Goal: Information Seeking & Learning: Learn about a topic

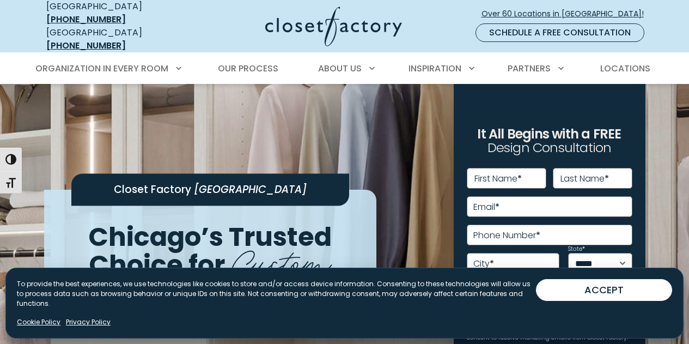
click at [634, 281] on div "Manage Consent To provide the best experiences, we use technologies like cookie…" at bounding box center [344, 303] width 679 height 71
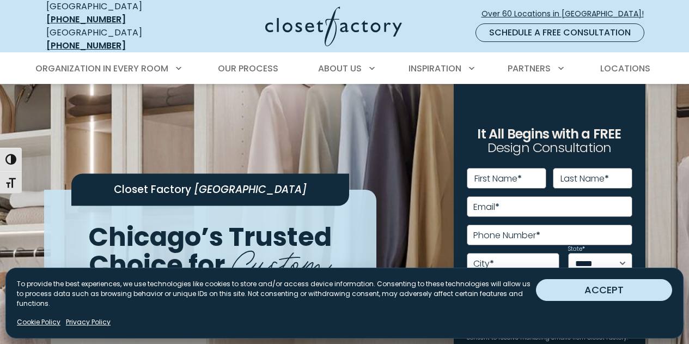
click at [624, 299] on button "ACCEPT" at bounding box center [604, 290] width 136 height 22
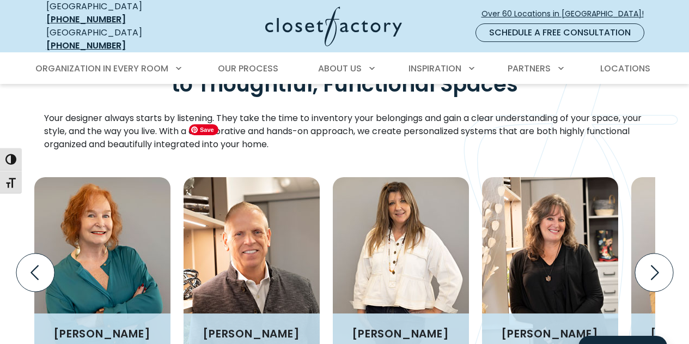
scroll to position [1331, 0]
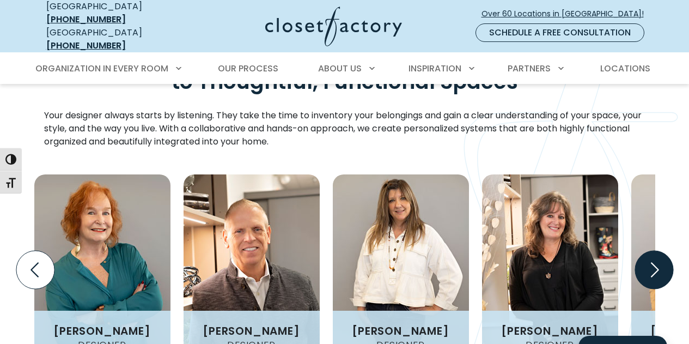
click at [641, 251] on icon "Next slide" at bounding box center [654, 270] width 38 height 38
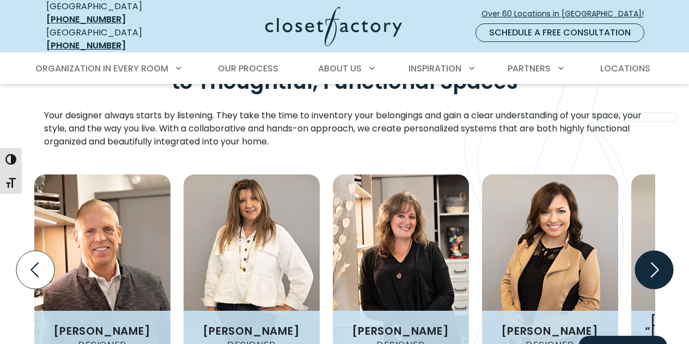
click at [641, 251] on icon "Next slide" at bounding box center [654, 270] width 38 height 38
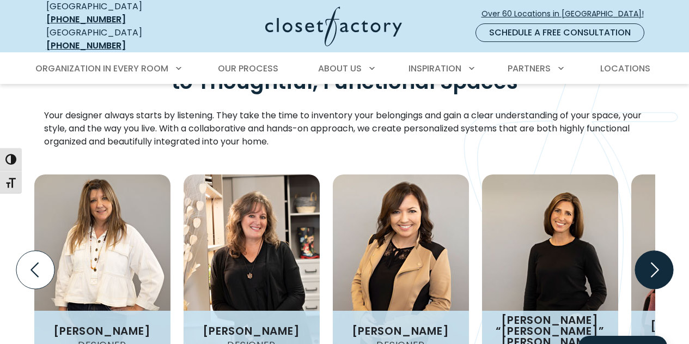
click at [641, 251] on icon "Next slide" at bounding box center [654, 270] width 38 height 38
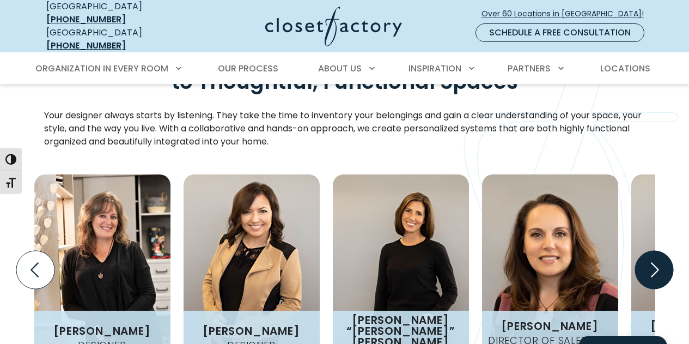
click at [641, 251] on icon "Next slide" at bounding box center [654, 270] width 38 height 38
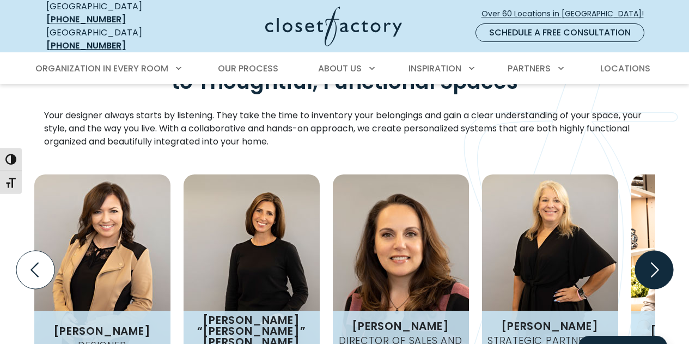
click at [641, 251] on icon "Next slide" at bounding box center [654, 270] width 38 height 38
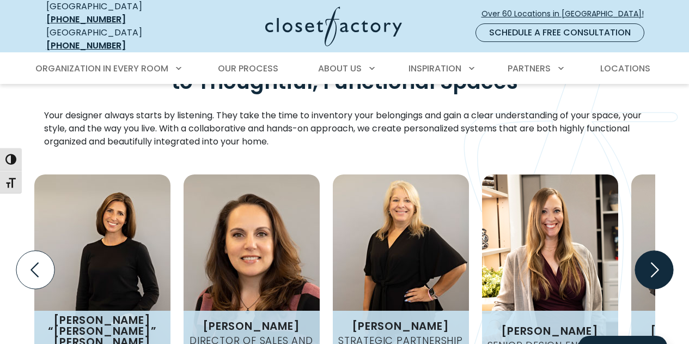
click at [641, 251] on icon "Next slide" at bounding box center [654, 270] width 38 height 38
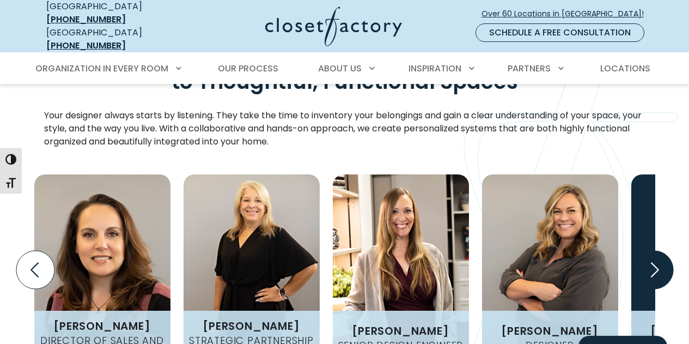
click at [641, 251] on icon "Next slide" at bounding box center [654, 270] width 38 height 38
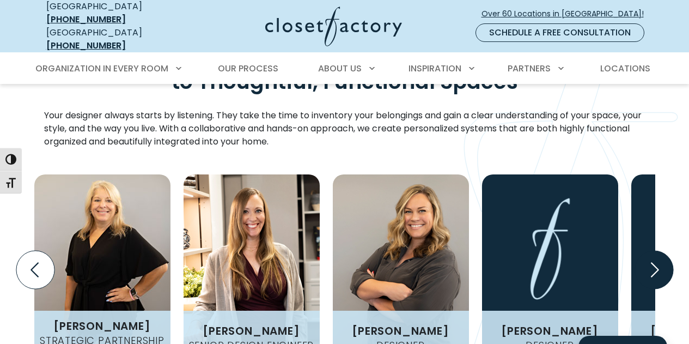
click at [641, 251] on icon "Next slide" at bounding box center [654, 270] width 38 height 38
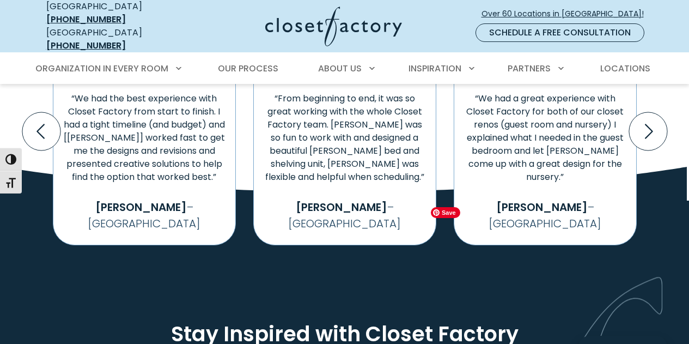
scroll to position [2188, 0]
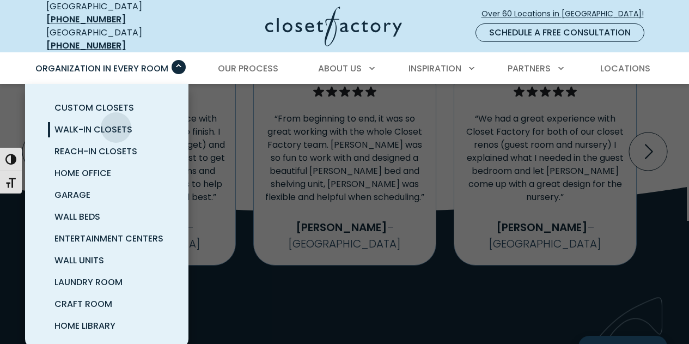
click at [116, 123] on span "Walk-In Closets" at bounding box center [94, 129] width 78 height 13
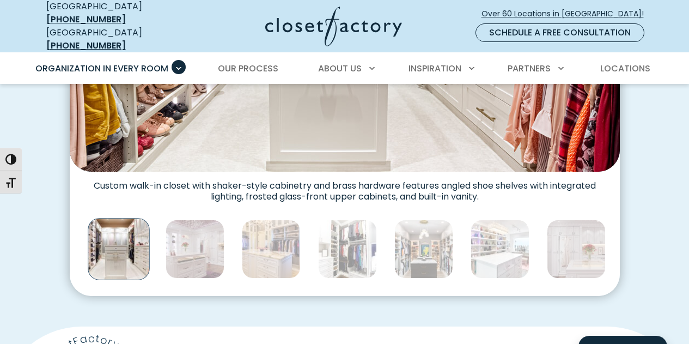
scroll to position [553, 0]
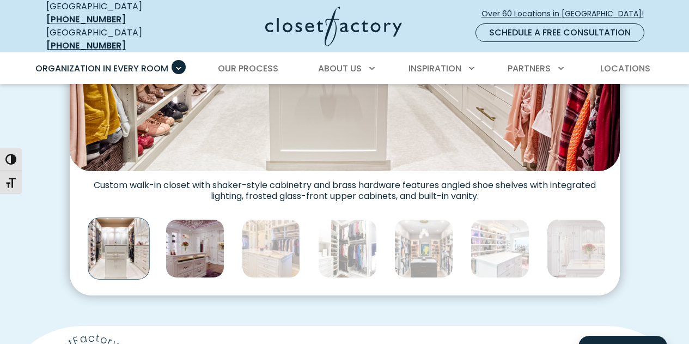
click at [205, 232] on img "Thumbnail Gallery" at bounding box center [195, 248] width 59 height 59
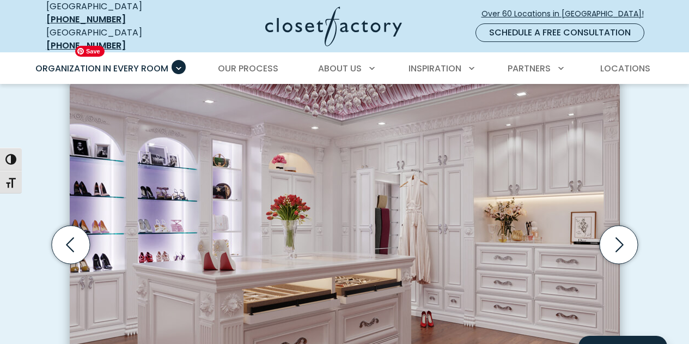
scroll to position [450, 0]
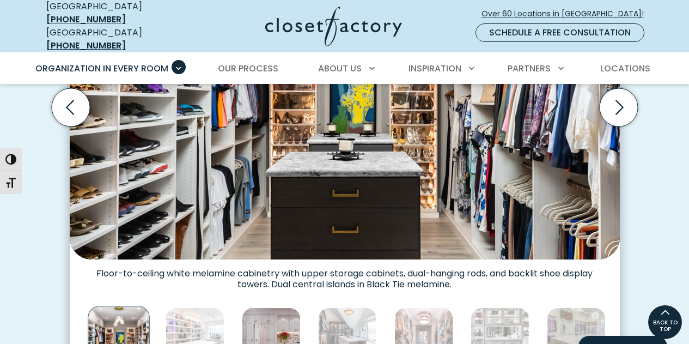
scroll to position [473, 0]
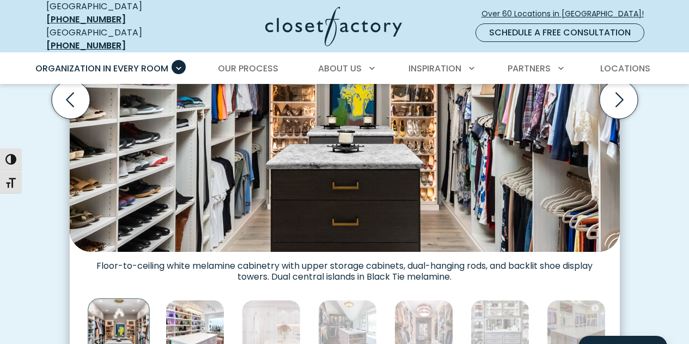
click at [213, 318] on img "Thumbnail Gallery" at bounding box center [195, 329] width 59 height 59
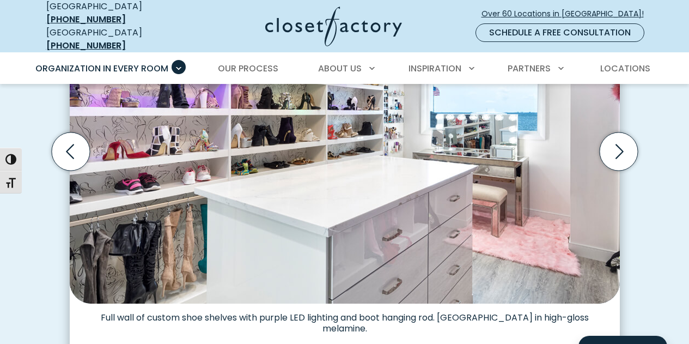
scroll to position [518, 0]
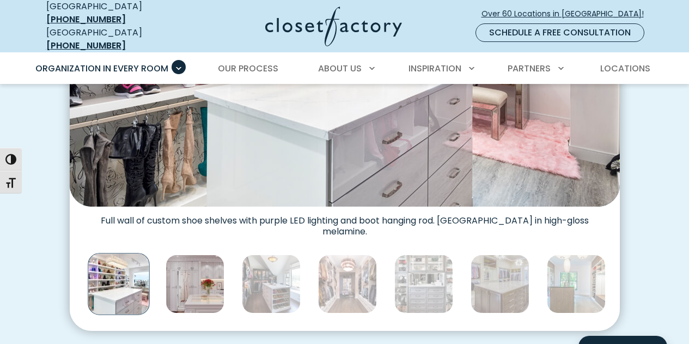
click at [213, 265] on img "Thumbnail Gallery" at bounding box center [195, 284] width 59 height 59
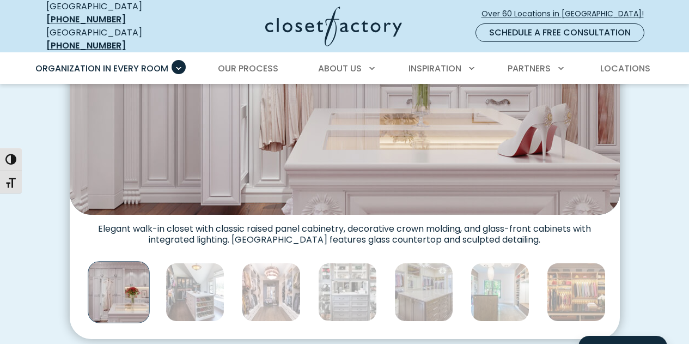
scroll to position [509, 0]
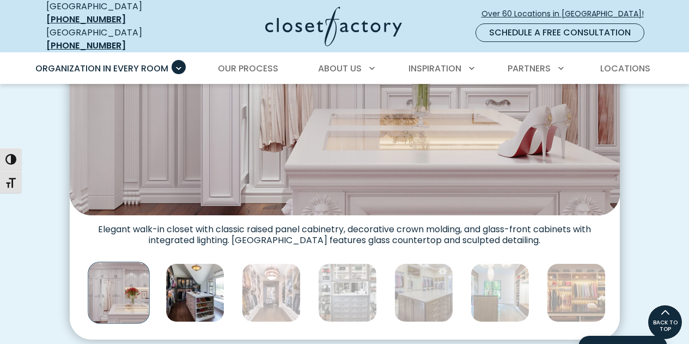
click at [187, 285] on img "Thumbnail Gallery" at bounding box center [195, 292] width 59 height 59
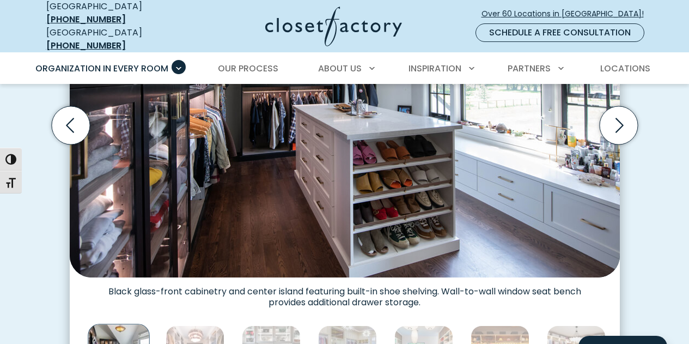
scroll to position [451, 0]
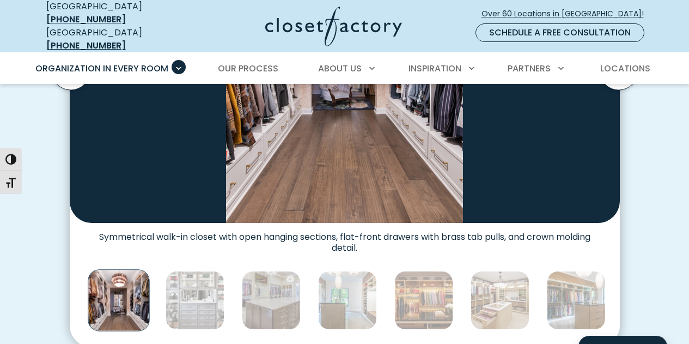
scroll to position [502, 0]
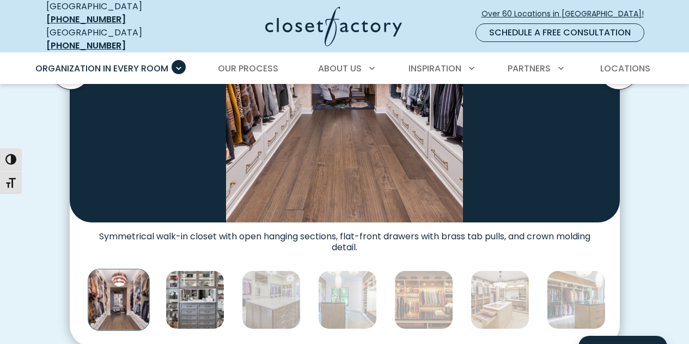
click at [202, 298] on img "Thumbnail Gallery" at bounding box center [195, 299] width 59 height 59
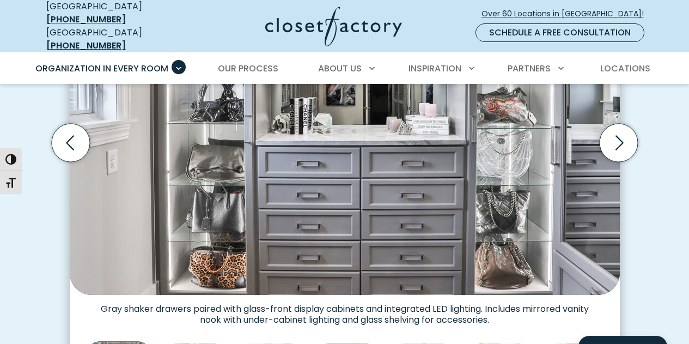
scroll to position [535, 0]
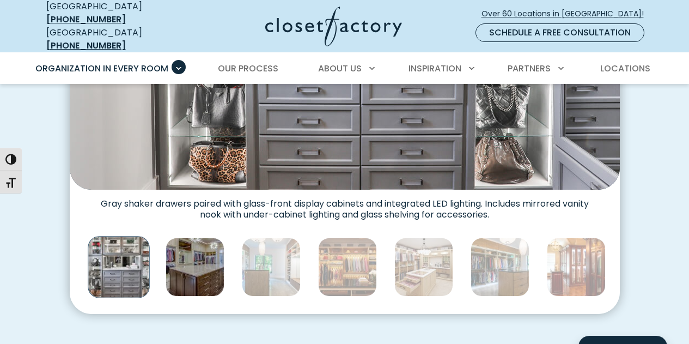
click at [207, 253] on img "Thumbnail Gallery" at bounding box center [195, 267] width 59 height 59
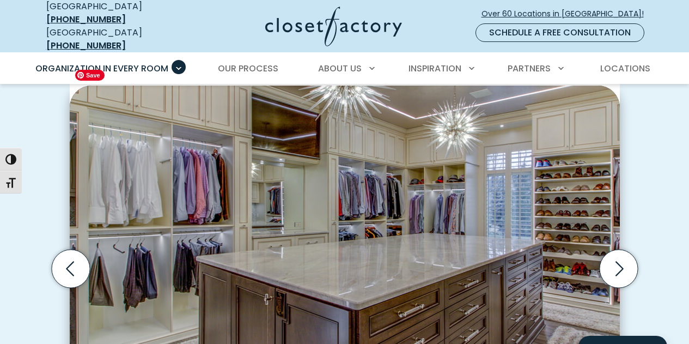
scroll to position [306, 0]
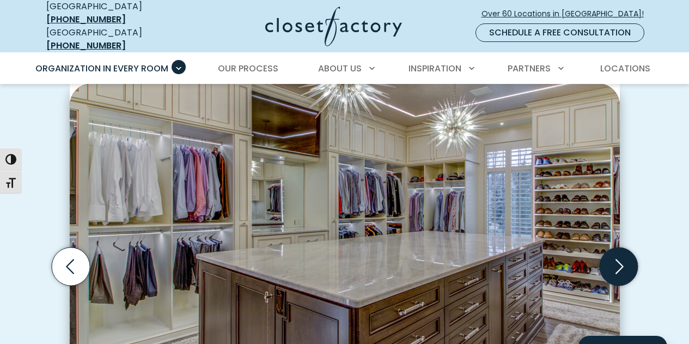
click at [618, 247] on icon "Next slide" at bounding box center [619, 266] width 38 height 38
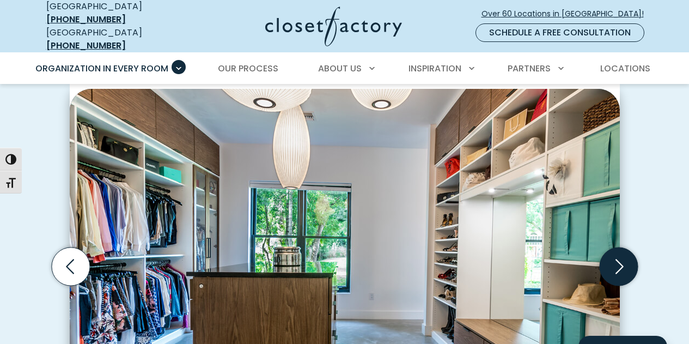
click at [618, 247] on icon "Next slide" at bounding box center [619, 266] width 38 height 38
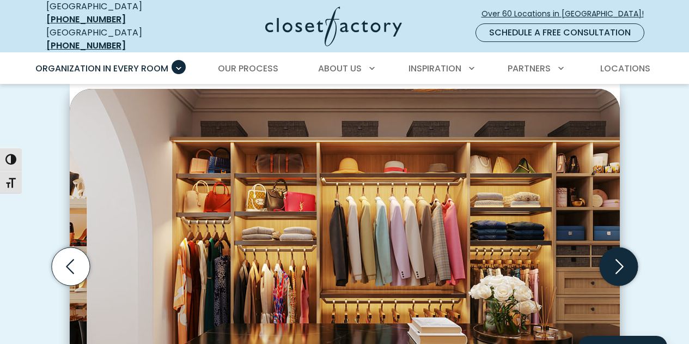
click at [618, 247] on icon "Next slide" at bounding box center [619, 266] width 38 height 38
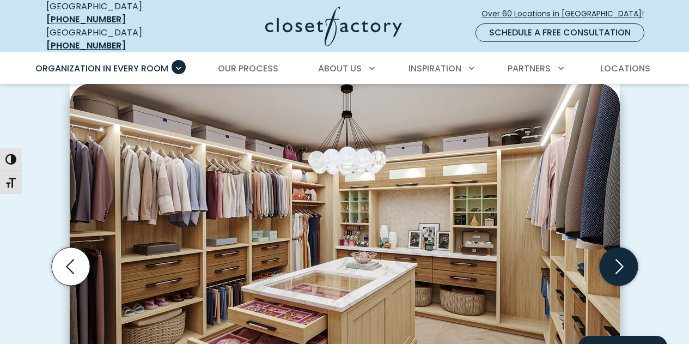
click at [618, 247] on icon "Next slide" at bounding box center [619, 266] width 38 height 38
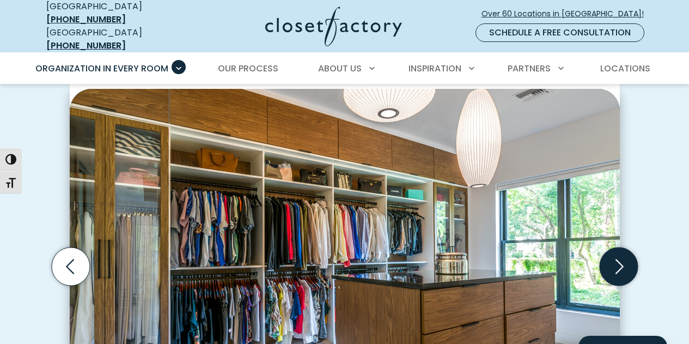
click at [618, 247] on icon "Next slide" at bounding box center [619, 266] width 38 height 38
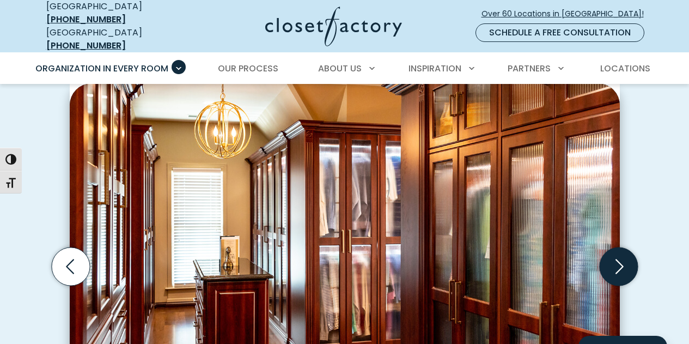
click at [618, 247] on icon "Next slide" at bounding box center [619, 266] width 38 height 38
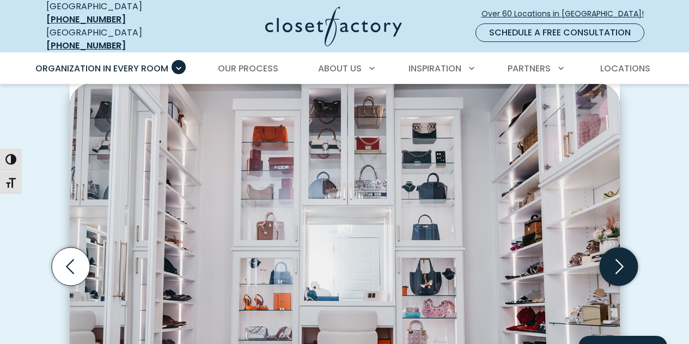
click at [618, 247] on icon "Next slide" at bounding box center [619, 266] width 38 height 38
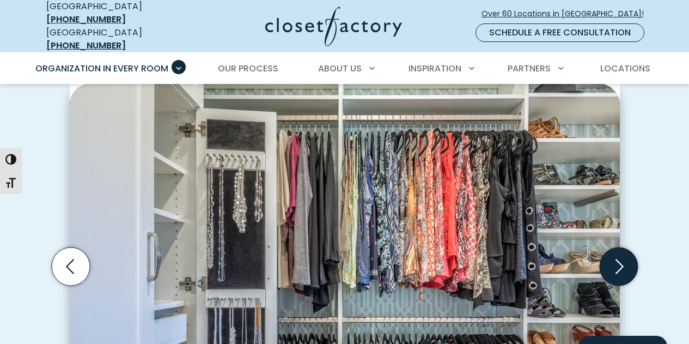
click at [618, 247] on icon "Next slide" at bounding box center [619, 266] width 38 height 38
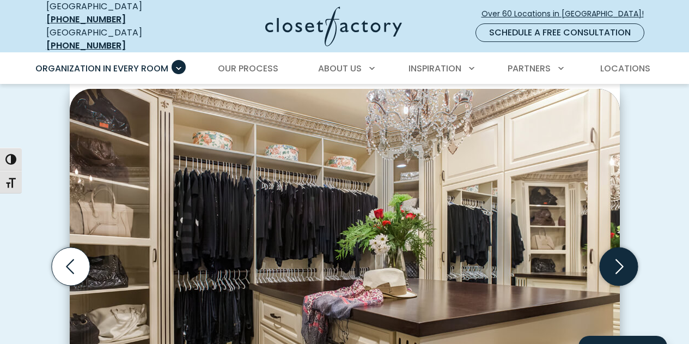
click at [618, 247] on icon "Next slide" at bounding box center [619, 266] width 38 height 38
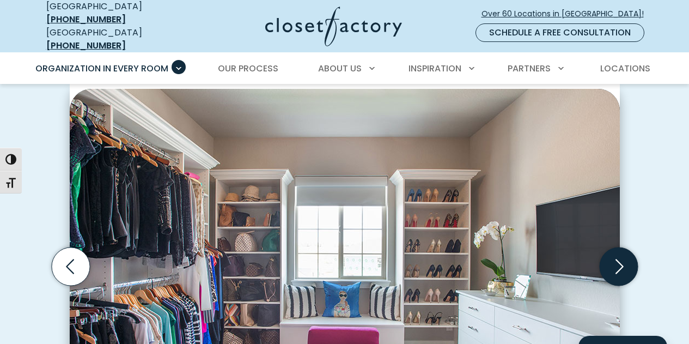
click at [618, 247] on icon "Next slide" at bounding box center [619, 266] width 38 height 38
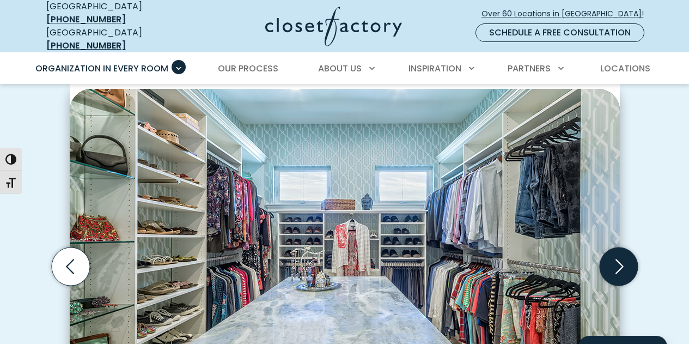
click at [618, 247] on icon "Next slide" at bounding box center [619, 266] width 38 height 38
